Goal: Find contact information: Find contact information

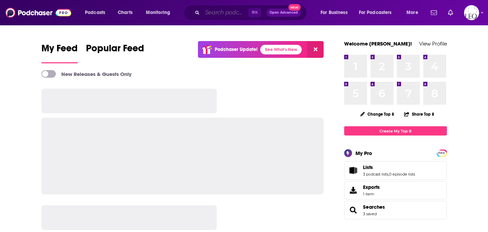
click at [210, 13] on input "Search podcasts, credits, & more..." at bounding box center [225, 12] width 46 height 11
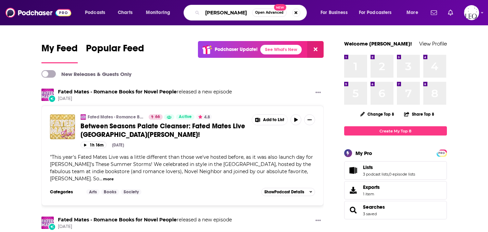
type input "[PERSON_NAME]"
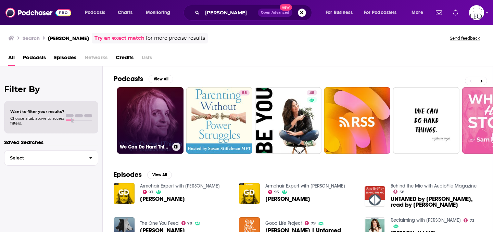
click at [146, 127] on link "We Can Do Hard Things with [PERSON_NAME]" at bounding box center [150, 120] width 66 height 66
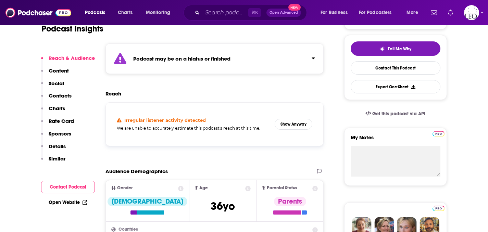
scroll to position [116, 0]
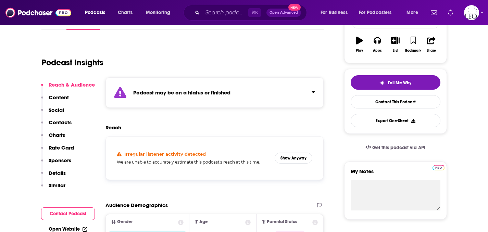
click at [209, 91] on strong "Podcast may be on a hiatus or finished" at bounding box center [181, 92] width 97 height 7
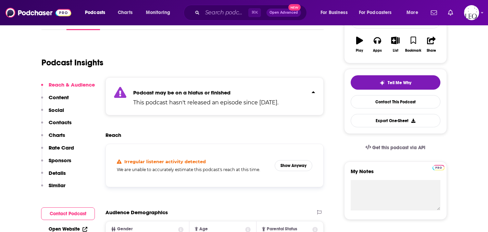
click at [209, 91] on strong "Podcast may be on a hiatus or finished" at bounding box center [181, 92] width 97 height 7
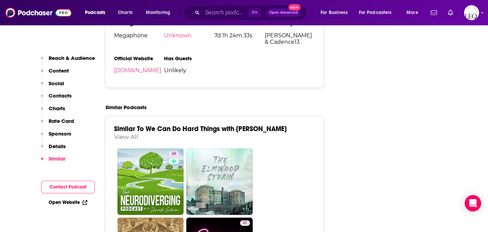
scroll to position [940, 0]
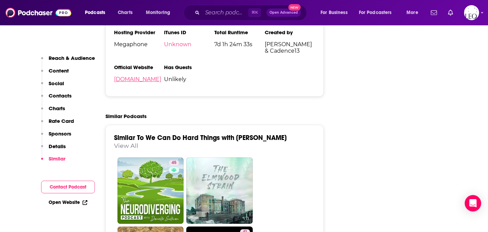
click at [161, 80] on link "[DOMAIN_NAME]" at bounding box center [137, 79] width 47 height 7
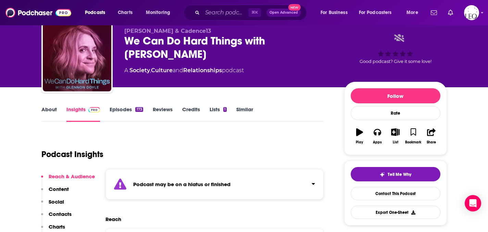
scroll to position [32, 0]
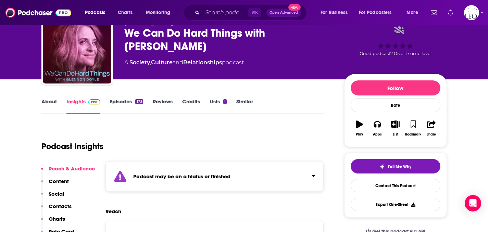
click at [123, 98] on link "Episodes 173" at bounding box center [126, 106] width 33 height 16
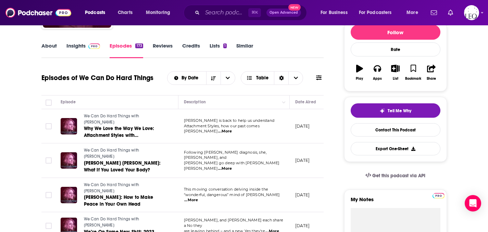
scroll to position [84, 0]
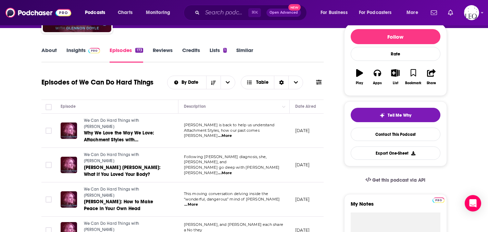
click at [232, 133] on span "...More" at bounding box center [225, 135] width 14 height 5
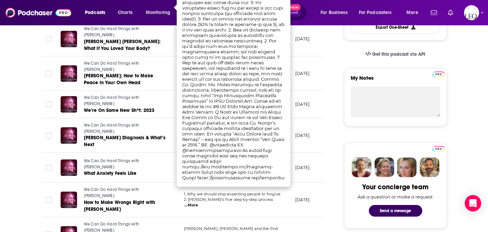
scroll to position [209, 0]
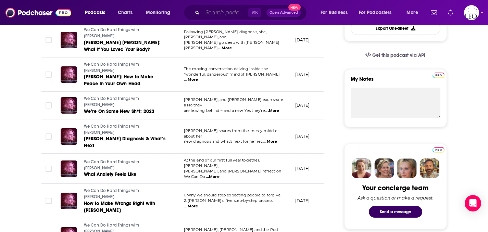
click at [217, 15] on input "Search podcasts, credits, & more..." at bounding box center [225, 12] width 46 height 11
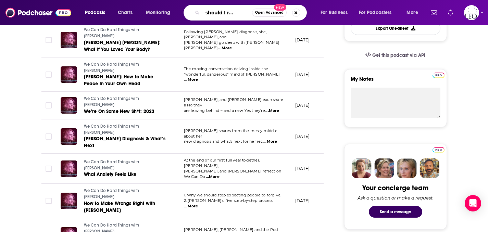
type input "what should I read next"
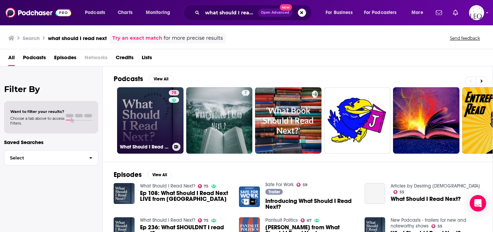
click at [128, 128] on link "75 What Should I Read Next?" at bounding box center [150, 120] width 66 height 66
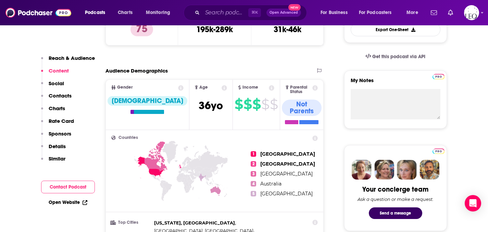
scroll to position [610, 0]
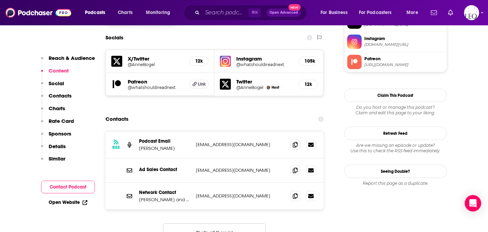
click at [258, 132] on div "RSS Podcast Email [PERSON_NAME] [EMAIL_ADDRESS][DOMAIN_NAME] [EMAIL_ADDRESS][DO…" at bounding box center [214, 145] width 219 height 27
click at [295, 142] on icon at bounding box center [295, 144] width 5 height 5
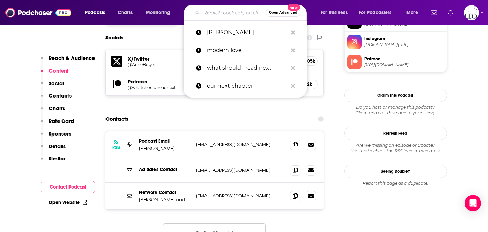
click at [212, 12] on input "Search podcasts, credits, & more..." at bounding box center [233, 12] width 63 height 11
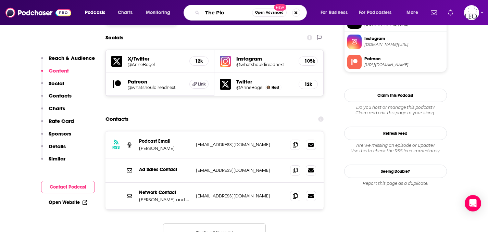
type input "The Plot"
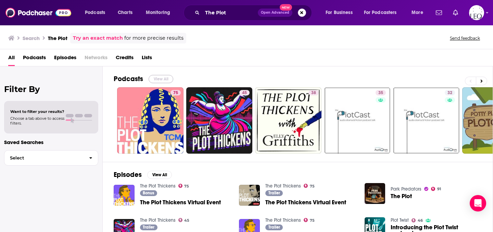
click at [157, 77] on button "View All" at bounding box center [161, 79] width 25 height 8
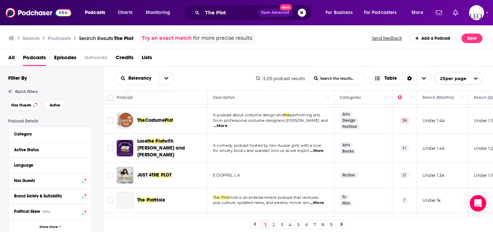
scroll to position [279, 0]
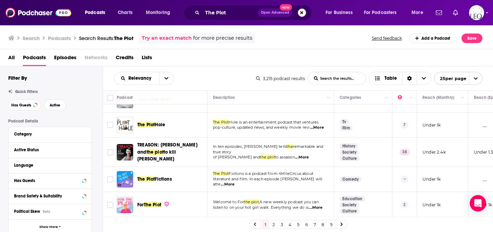
click at [273, 225] on link "2" at bounding box center [273, 225] width 7 height 8
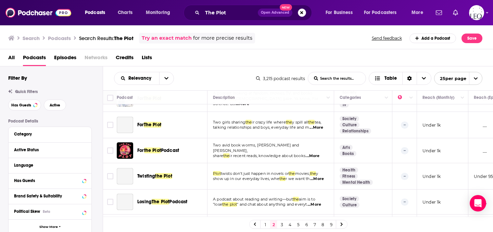
scroll to position [527, 0]
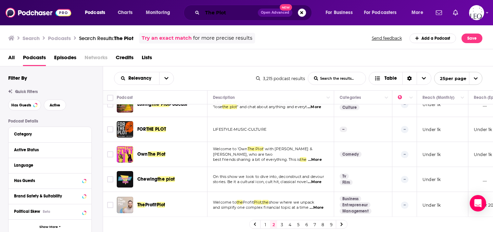
drag, startPoint x: 231, startPoint y: 11, endPoint x: 161, endPoint y: -1, distance: 70.8
click at [161, 0] on html "Podcasts Charts Monitoring The Plot Open Advanced New For Business For Podcaste…" at bounding box center [246, 116] width 493 height 232
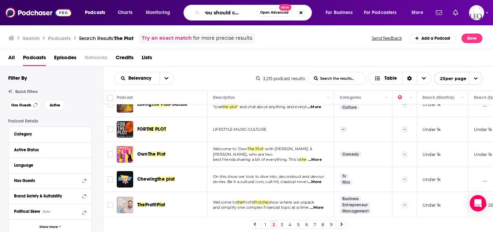
scroll to position [0, 18]
type input "Shit you should care about"
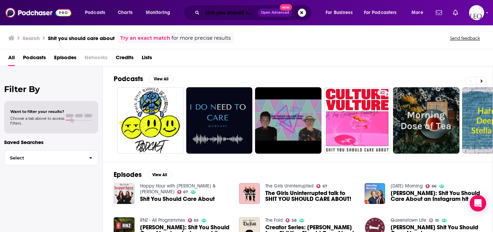
click at [226, 13] on input "Shit you should care about" at bounding box center [229, 12] width 55 height 11
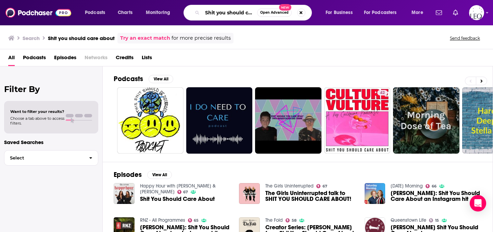
click at [226, 13] on input "Shit you should care about" at bounding box center [229, 12] width 55 height 11
click at [300, 14] on button "Search podcasts, credits, & more..." at bounding box center [301, 13] width 8 height 8
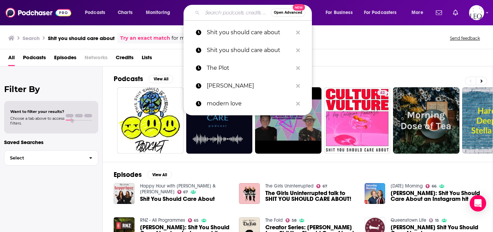
click at [217, 14] on input "Search podcasts, credits, & more..." at bounding box center [236, 12] width 68 height 11
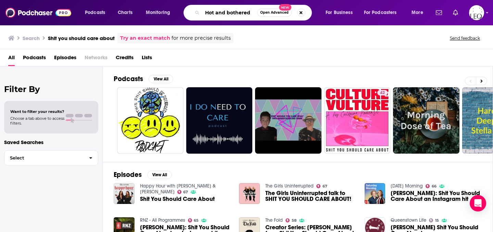
type input "Hot and bothered"
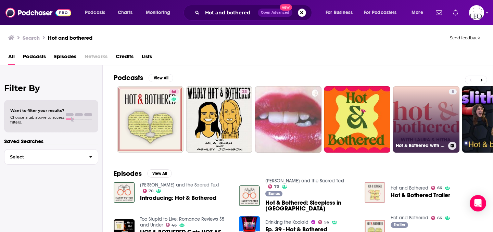
click at [441, 117] on link "8 Hot & Bothered with [PERSON_NAME] and [PERSON_NAME]" at bounding box center [426, 119] width 66 height 66
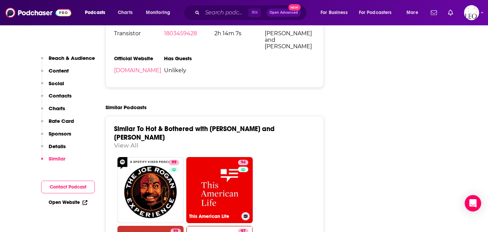
scroll to position [708, 0]
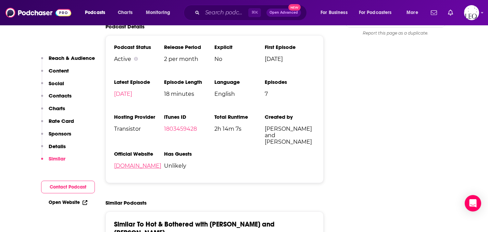
click at [159, 163] on link "[DOMAIN_NAME]" at bounding box center [137, 166] width 47 height 7
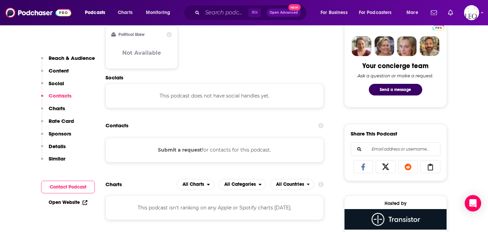
scroll to position [331, 0]
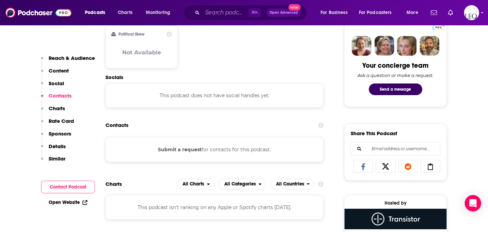
click at [178, 150] on button "Submit a request" at bounding box center [180, 150] width 44 height 8
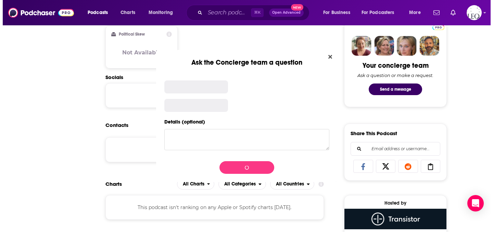
scroll to position [0, 0]
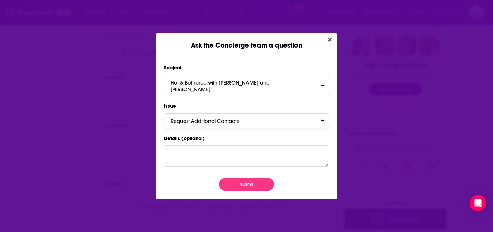
click at [267, 113] on button "Request Additional Contacts" at bounding box center [246, 120] width 165 height 15
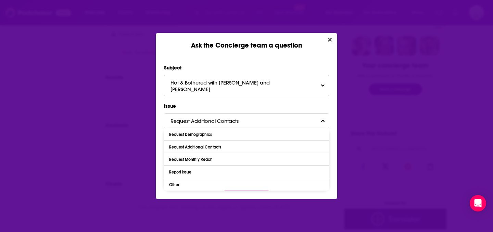
click at [235, 105] on label "Issue" at bounding box center [246, 106] width 165 height 9
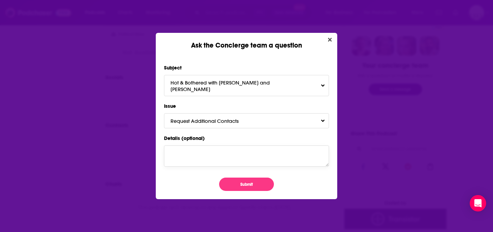
click at [215, 153] on textarea "Details (optional)" at bounding box center [246, 156] width 165 height 21
type textarea "L"
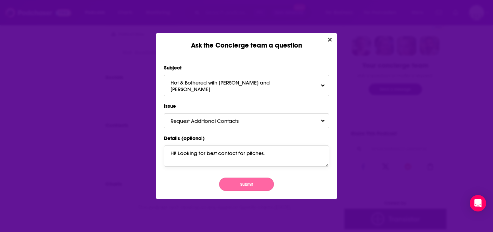
type textarea "Hi! Looking for best contact for pitches."
click at [236, 184] on button "Submit" at bounding box center [246, 184] width 55 height 13
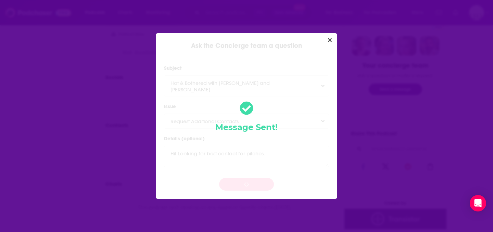
click at [70, 116] on div "Ask the Concierge team a question Subject Hot & Bothered with [PERSON_NAME] and…" at bounding box center [246, 116] width 493 height 232
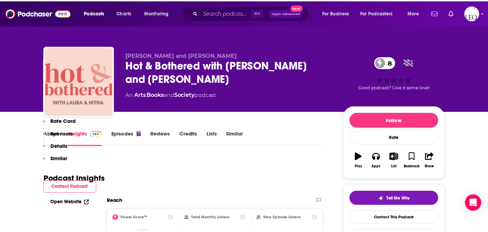
scroll to position [331, 0]
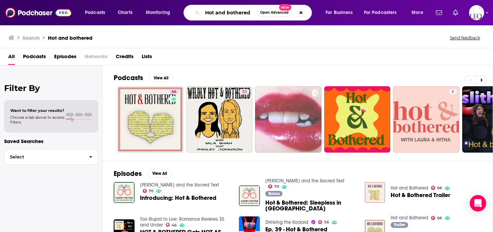
click at [243, 11] on input "Hot and bothered" at bounding box center [229, 12] width 55 height 11
click at [247, 15] on input "Hot and bothered" at bounding box center [229, 12] width 55 height 11
type input "Happier"
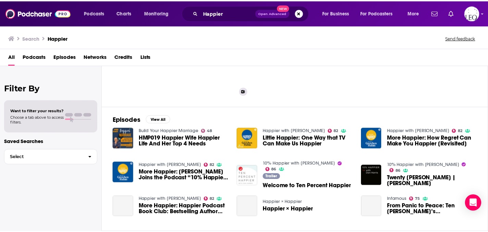
scroll to position [63, 0]
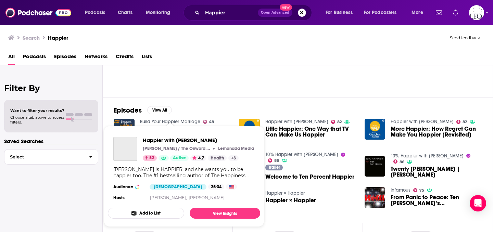
click at [159, 156] on link "Show Podcast Details" at bounding box center [164, 157] width 10 height 5
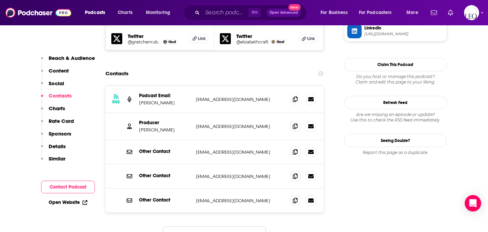
scroll to position [701, 0]
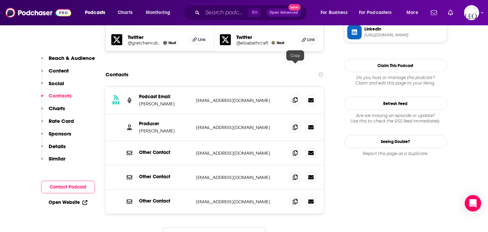
click at [293, 97] on icon at bounding box center [295, 99] width 5 height 5
click at [213, 11] on input "Search podcasts, credits, & more..." at bounding box center [225, 12] width 46 height 11
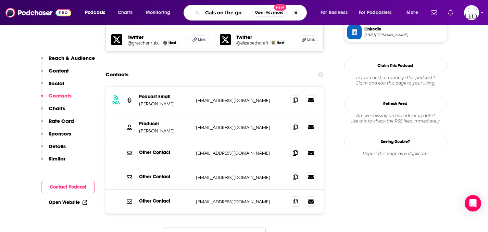
type input "Gals on the go"
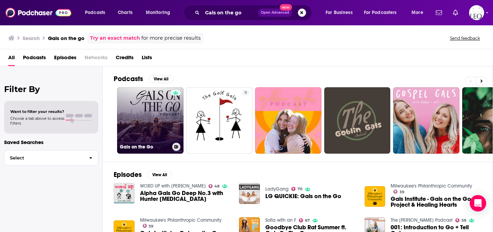
click at [138, 115] on link "Gals on the Go" at bounding box center [150, 120] width 66 height 66
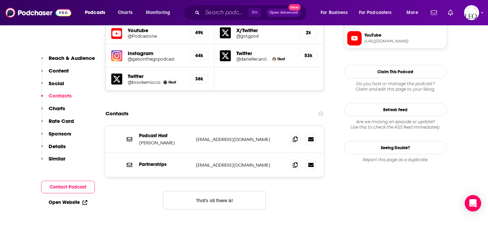
scroll to position [633, 0]
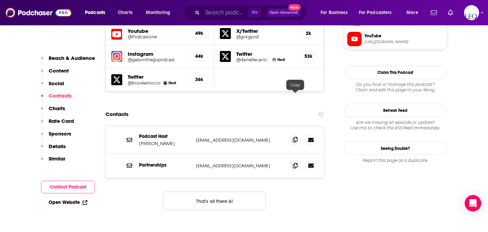
click at [293, 137] on icon at bounding box center [295, 139] width 5 height 5
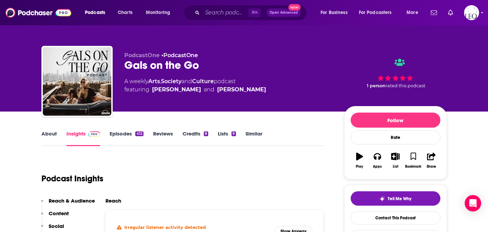
scroll to position [2, 0]
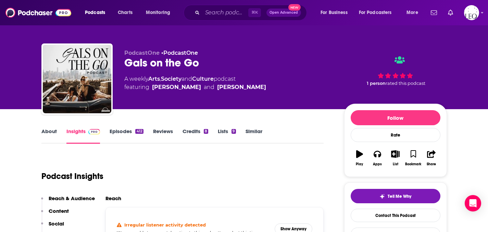
click at [121, 134] on link "Episodes 412" at bounding box center [127, 136] width 34 height 16
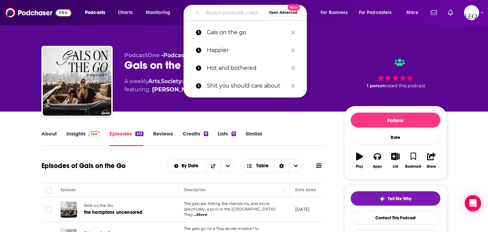
click at [230, 14] on input "Search podcasts, credits, & more..." at bounding box center [233, 12] width 63 height 11
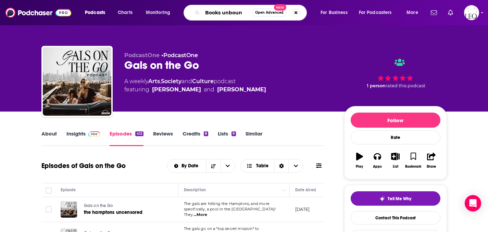
type input "Books unbound"
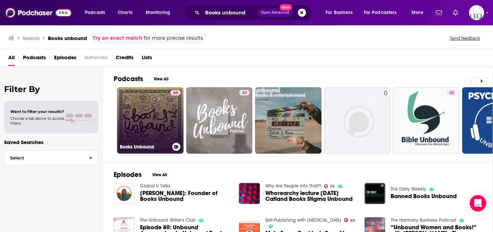
click at [153, 115] on link "66 Books Unbound" at bounding box center [150, 120] width 66 height 66
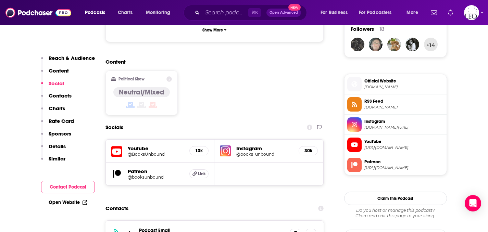
scroll to position [592, 0]
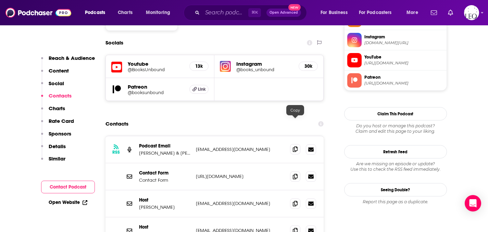
click at [293, 147] on icon at bounding box center [295, 149] width 5 height 5
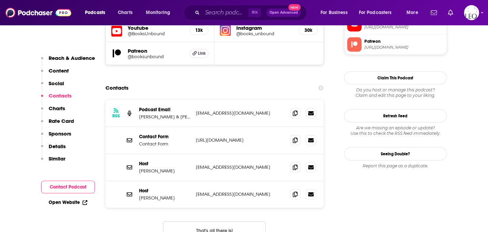
scroll to position [634, 0]
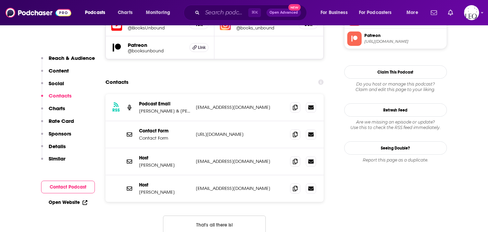
click at [174, 108] on p "[PERSON_NAME] & [PERSON_NAME]" at bounding box center [164, 111] width 51 height 6
click at [228, 13] on input "Search podcasts, credits, & more..." at bounding box center [225, 12] width 46 height 11
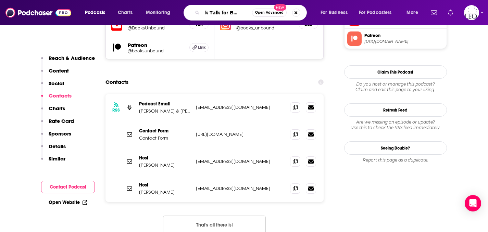
type input "Book Talk for BookTok"
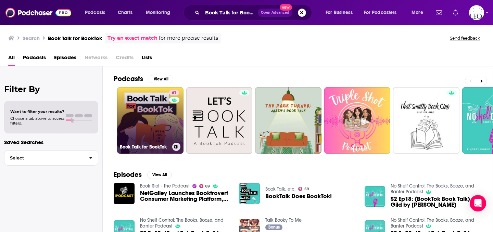
click at [154, 120] on link "61 Book Talk for BookTok" at bounding box center [150, 120] width 66 height 66
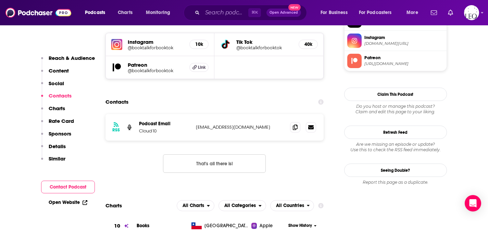
scroll to position [588, 0]
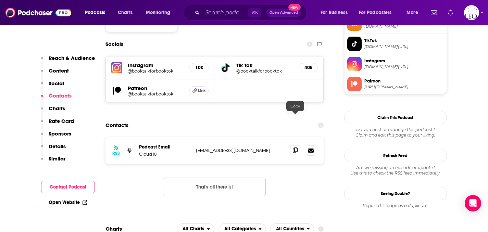
click at [296, 148] on icon at bounding box center [295, 150] width 5 height 5
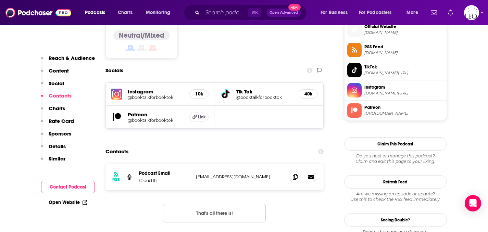
scroll to position [560, 0]
